Goal: Task Accomplishment & Management: Manage account settings

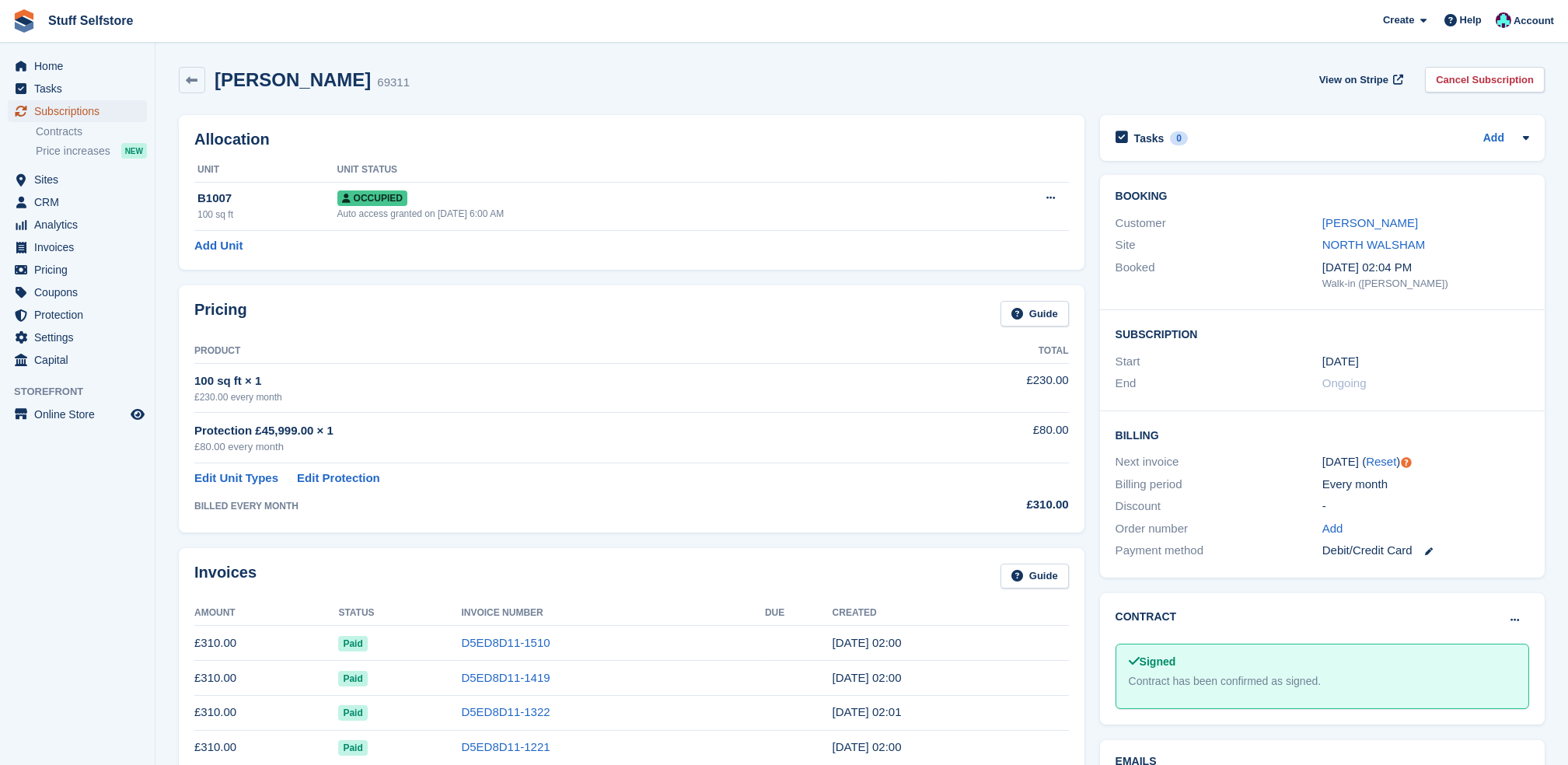
drag, startPoint x: 0, startPoint y: 0, endPoint x: 109, endPoint y: 118, distance: 160.6
click at [109, 118] on span "Subscriptions" at bounding box center [80, 110] width 93 height 21
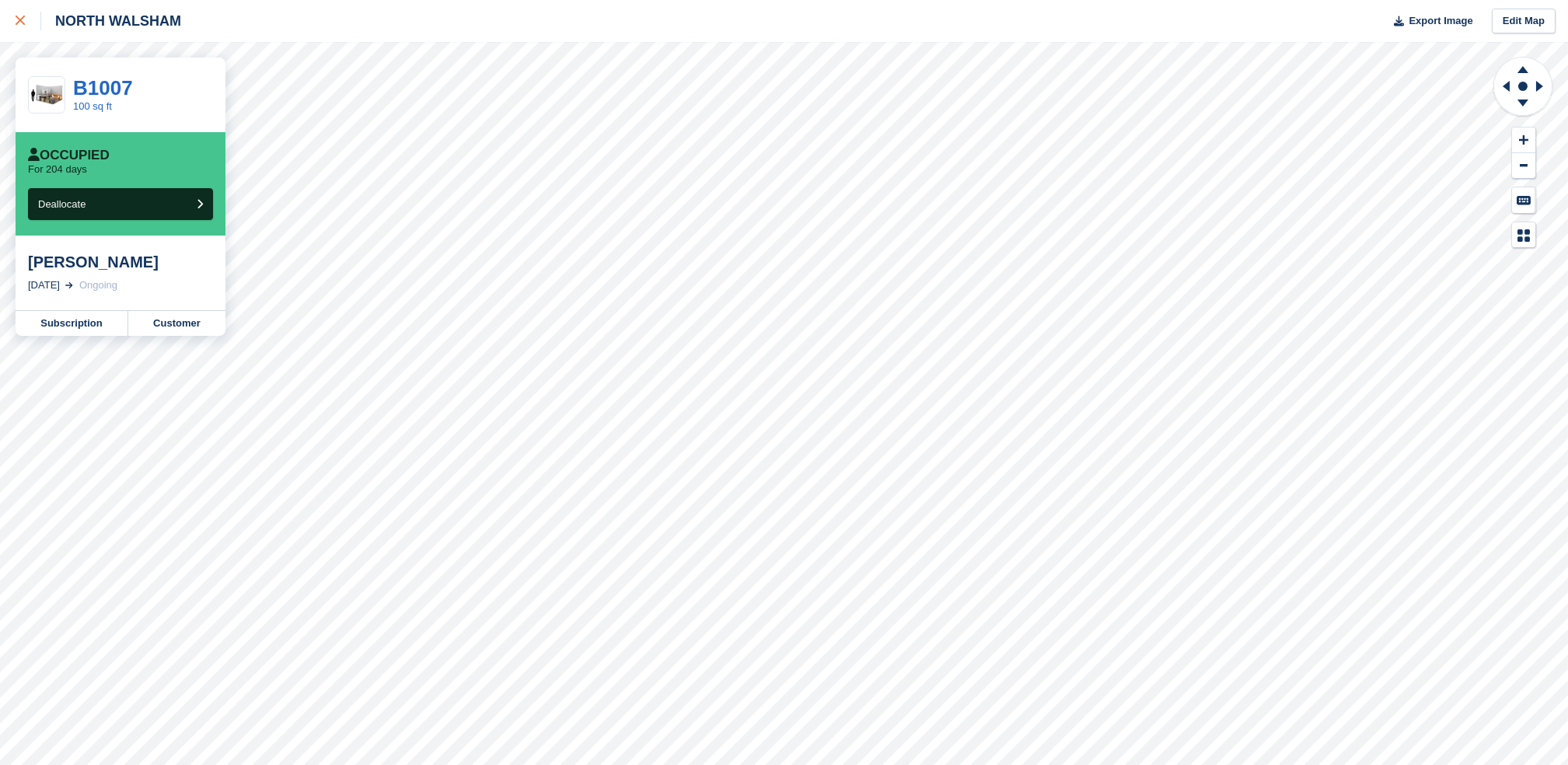
click at [27, 17] on div at bounding box center [28, 21] width 26 height 19
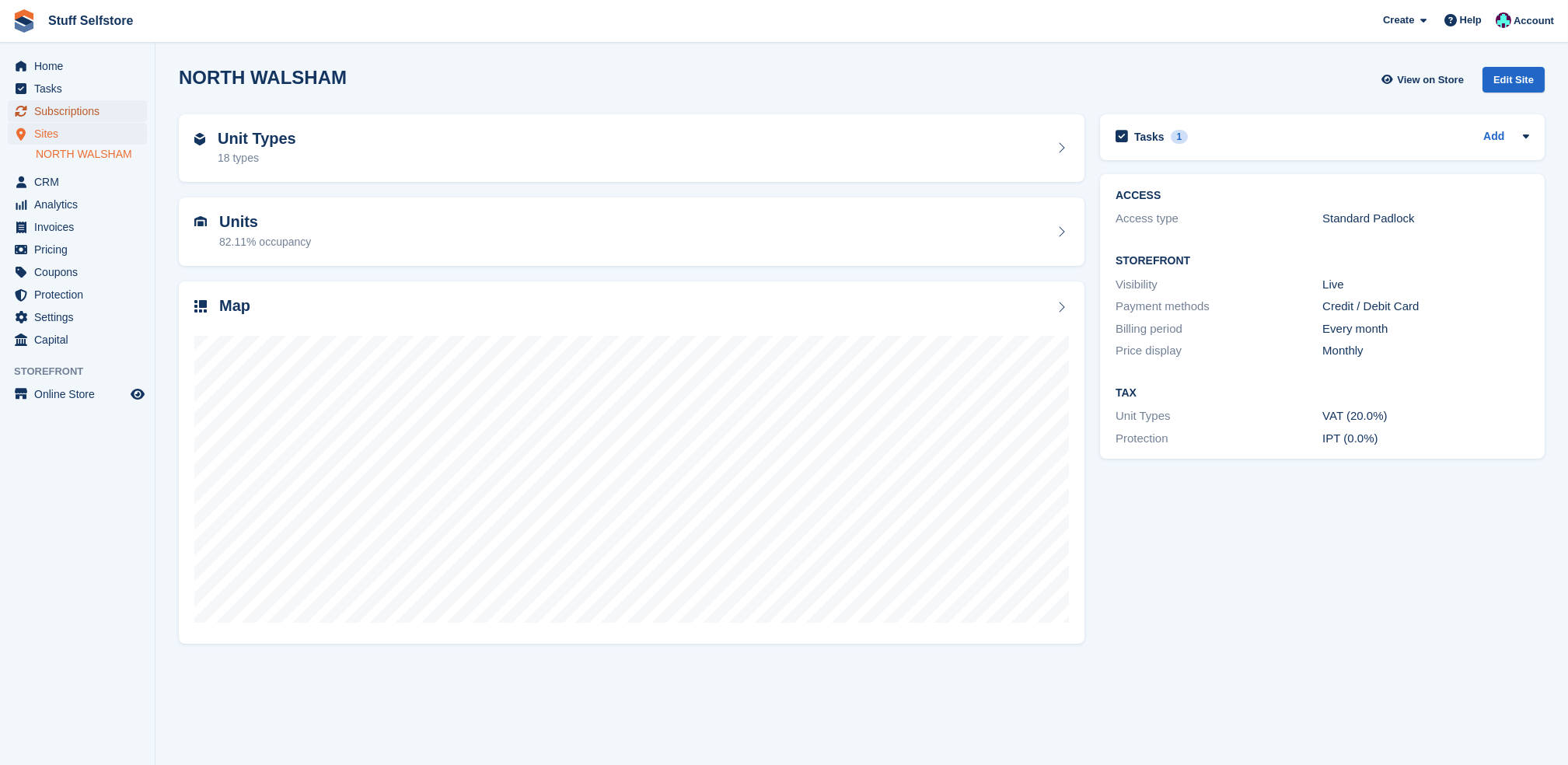
click at [73, 108] on span "Subscriptions" at bounding box center [80, 110] width 93 height 21
